Goal: Task Accomplishment & Management: Use online tool/utility

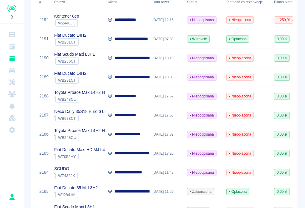
scroll to position [118, 0]
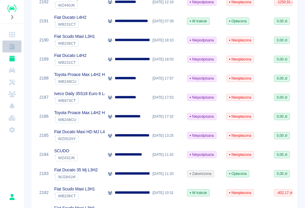
click at [12, 47] on icon "Kalendarz" at bounding box center [11, 47] width 5 height 6
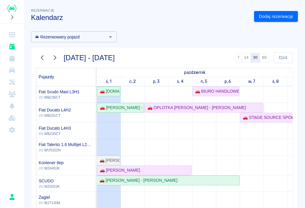
scroll to position [82, 0]
click at [115, 172] on div "🚗 [PERSON_NAME]" at bounding box center [119, 170] width 43 height 6
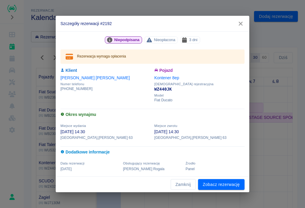
click at [216, 186] on link "Zobacz rezerwację" at bounding box center [221, 184] width 47 height 11
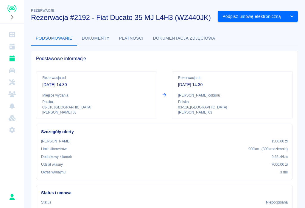
click at [254, 15] on button "Podpisz umowę elektroniczną" at bounding box center [252, 16] width 68 height 11
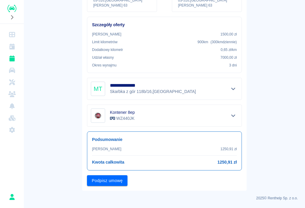
scroll to position [98, 0]
click at [113, 179] on button "Podpisz umowę" at bounding box center [107, 181] width 41 height 11
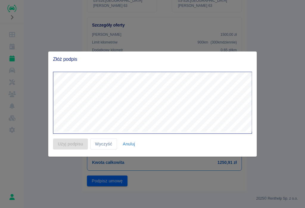
click at [70, 142] on div "Użyj podpisu Wyczyść Anuluj" at bounding box center [150, 142] width 204 height 16
click at [71, 141] on div "Użyj podpisu Wyczyść Anuluj" at bounding box center [150, 142] width 204 height 16
click at [124, 149] on button "Anuluj" at bounding box center [129, 144] width 19 height 11
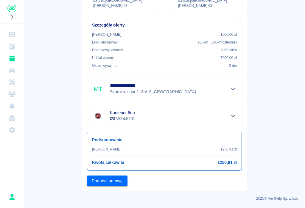
click at [109, 178] on button "Podpisz umowę" at bounding box center [107, 181] width 41 height 11
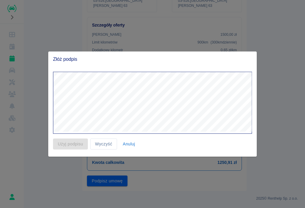
click at [69, 142] on div "Użyj podpisu Wyczyść Anuluj" at bounding box center [150, 142] width 204 height 16
click at [69, 141] on div "Użyj podpisu Wyczyść Anuluj" at bounding box center [150, 142] width 204 height 16
click at [69, 144] on div "Użyj podpisu Wyczyść Anuluj" at bounding box center [150, 142] width 204 height 16
click at [69, 143] on div "Użyj podpisu Wyczyść Anuluj" at bounding box center [150, 142] width 204 height 16
click at [279, 180] on div at bounding box center [152, 104] width 305 height 208
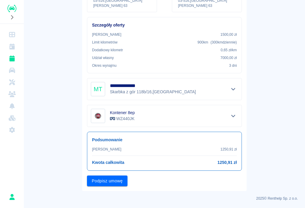
click at [109, 183] on button "Podpisz umowę" at bounding box center [107, 181] width 41 height 11
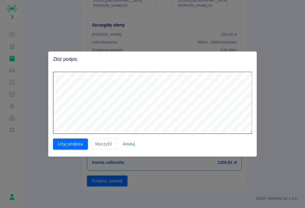
click at [69, 141] on button "Użyj podpisu" at bounding box center [70, 144] width 35 height 11
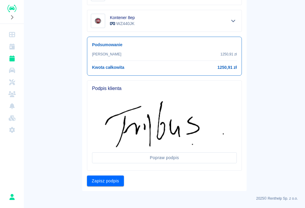
click at [102, 181] on button "Zapisz podpis" at bounding box center [105, 181] width 37 height 11
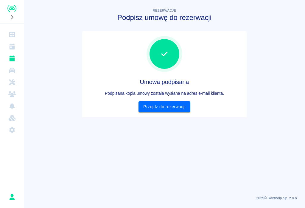
scroll to position [0, 0]
click at [164, 106] on link "Przejdź do rezerwacji" at bounding box center [165, 106] width 52 height 11
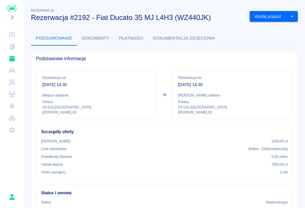
click at [275, 13] on button "Wydaj pojazd" at bounding box center [268, 16] width 36 height 11
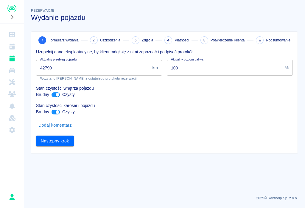
click at [61, 68] on input "42790" at bounding box center [93, 68] width 114 height 16
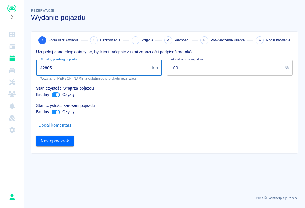
type input "42805"
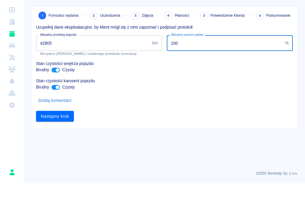
click at [53, 136] on button "Następny krok" at bounding box center [55, 141] width 38 height 11
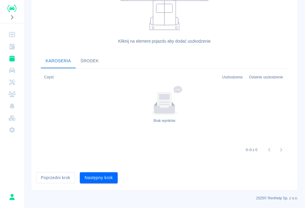
scroll to position [164, 0]
click at [100, 177] on button "Następny krok" at bounding box center [99, 178] width 38 height 11
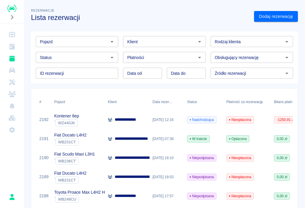
scroll to position [366, 0]
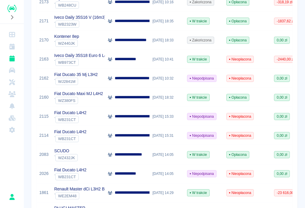
click at [11, 58] on icon "Rezerwacje" at bounding box center [11, 58] width 5 height 6
click at [13, 44] on icon "Kalendarz" at bounding box center [11, 47] width 5 height 6
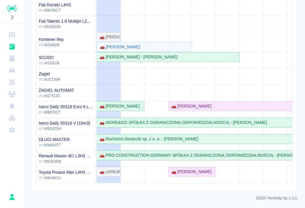
scroll to position [123, 0]
click at [121, 46] on div "🚗 [PERSON_NAME]" at bounding box center [119, 47] width 43 height 6
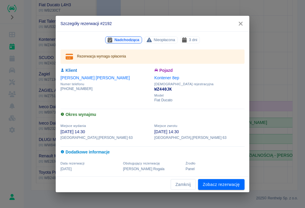
click at [225, 185] on link "Zobacz rezerwację" at bounding box center [221, 184] width 47 height 11
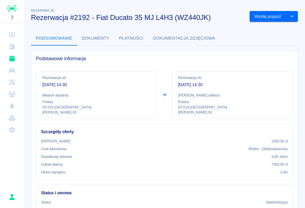
click at [272, 14] on button "Wydaj pojazd" at bounding box center [268, 16] width 36 height 11
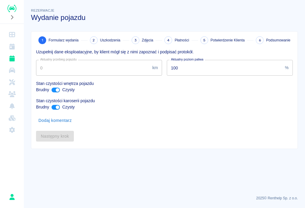
type input "42790"
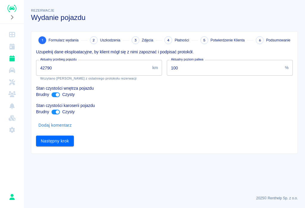
click at [54, 143] on button "Następny krok" at bounding box center [55, 141] width 38 height 11
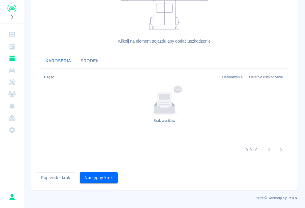
scroll to position [164, 0]
click at [106, 180] on button "Następny krok" at bounding box center [99, 177] width 38 height 11
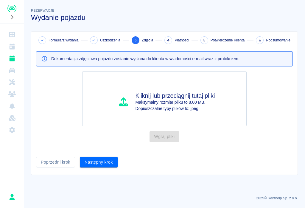
click at [104, 162] on button "Następny krok" at bounding box center [99, 162] width 38 height 11
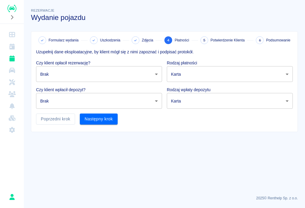
click at [154, 72] on body "Używamy plików Cookies, by zapewnić Ci najlepsze możliwe doświadczenie. Aby dow…" at bounding box center [152, 104] width 305 height 208
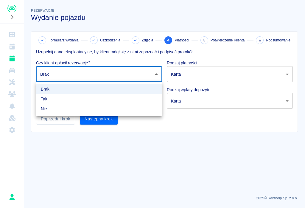
click at [45, 98] on li "Tak" at bounding box center [99, 99] width 126 height 10
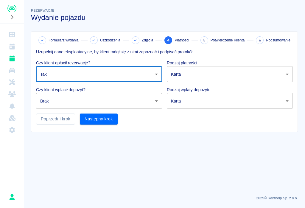
type input "true"
click at [157, 99] on body "Używamy plików Cookies, by zapewnić Ci najlepsze możliwe doświadczenie. Aby dow…" at bounding box center [152, 104] width 305 height 208
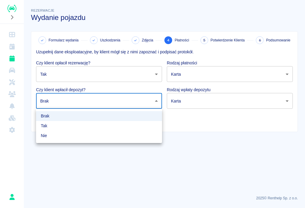
click at [45, 126] on li "Tak" at bounding box center [99, 126] width 126 height 10
type input "true"
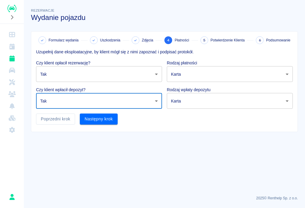
click at [285, 75] on body "Używamy plików Cookies, by zapewnić Ci najlepsze możliwe doświadczenie. Aby dow…" at bounding box center [152, 104] width 305 height 208
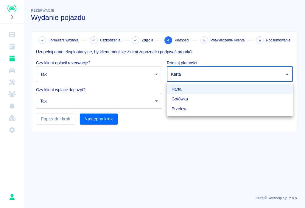
click at [184, 109] on li "Przelew" at bounding box center [230, 109] width 126 height 10
type input "bank_transfer"
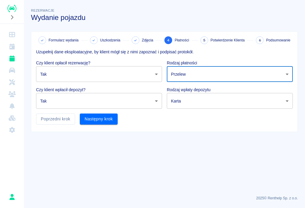
click at [289, 100] on body "Używamy plików Cookies, by zapewnić Ci najlepsze możliwe doświadczenie. Aby dow…" at bounding box center [152, 104] width 305 height 208
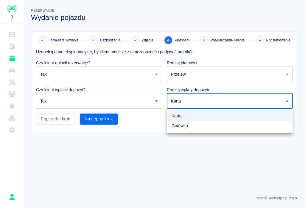
click at [183, 124] on li "Gotówka" at bounding box center [230, 126] width 126 height 10
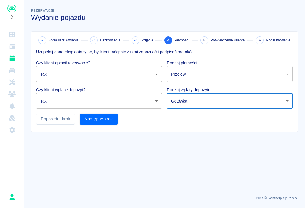
type input "cash"
click at [103, 115] on button "Następny krok" at bounding box center [99, 119] width 38 height 11
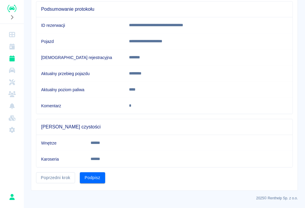
scroll to position [58, 0]
click at [94, 177] on button "Podpisz" at bounding box center [92, 178] width 25 height 11
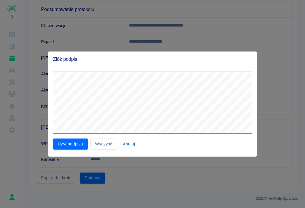
click at [74, 144] on button "Użyj podpisu" at bounding box center [70, 144] width 35 height 11
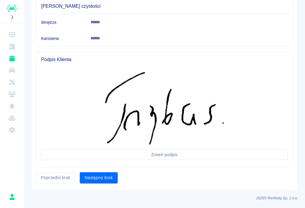
scroll to position [179, 0]
click at [103, 180] on button "Następny krok" at bounding box center [99, 178] width 38 height 11
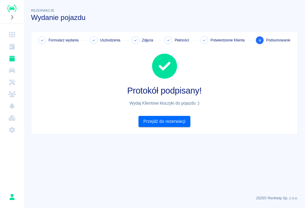
scroll to position [0, 0]
click at [9, 49] on icon "Kalendarz" at bounding box center [11, 47] width 7 height 6
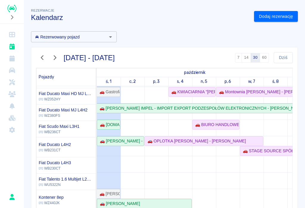
scroll to position [55, 0]
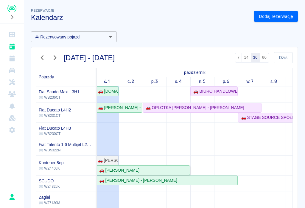
click at [124, 172] on div "🚗 [PERSON_NAME]" at bounding box center [118, 170] width 43 height 6
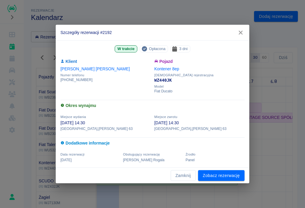
click at [74, 70] on link "[PERSON_NAME]" at bounding box center [95, 68] width 69 height 5
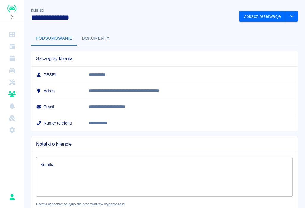
click at [14, 44] on icon "Kalendarz" at bounding box center [11, 47] width 7 height 6
